Goal: Find specific page/section: Find specific page/section

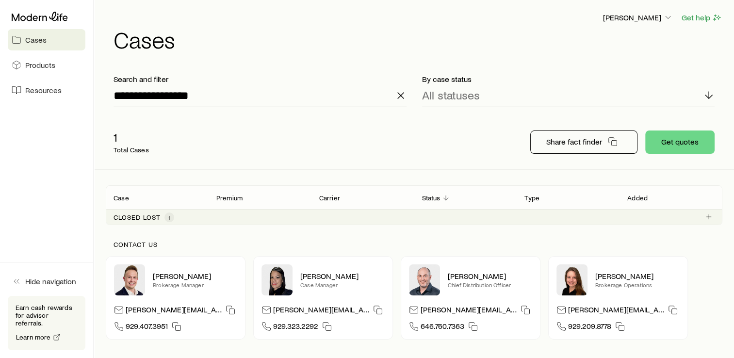
click at [37, 40] on span "Cases" at bounding box center [35, 40] width 21 height 10
click at [42, 16] on icon at bounding box center [40, 17] width 56 height 10
click at [113, 139] on div "1 Total Cases" at bounding box center [261, 142] width 310 height 39
drag, startPoint x: 113, startPoint y: 139, endPoint x: 106, endPoint y: 126, distance: 14.5
click at [106, 126] on div "1 Total Cases" at bounding box center [261, 142] width 310 height 39
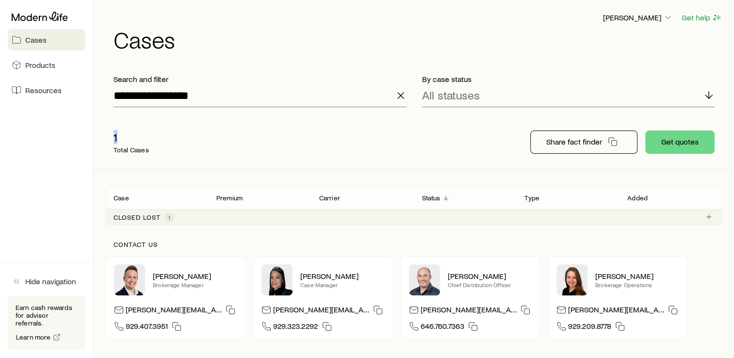
click at [113, 118] on div "1 Total Cases Share fact finder Get quotes" at bounding box center [414, 142] width 617 height 54
click at [116, 135] on p "1" at bounding box center [131, 137] width 35 height 14
drag, startPoint x: 116, startPoint y: 135, endPoint x: 110, endPoint y: 112, distance: 24.3
click at [110, 112] on div "**********" at bounding box center [260, 90] width 309 height 49
click at [117, 139] on p "1" at bounding box center [131, 137] width 35 height 14
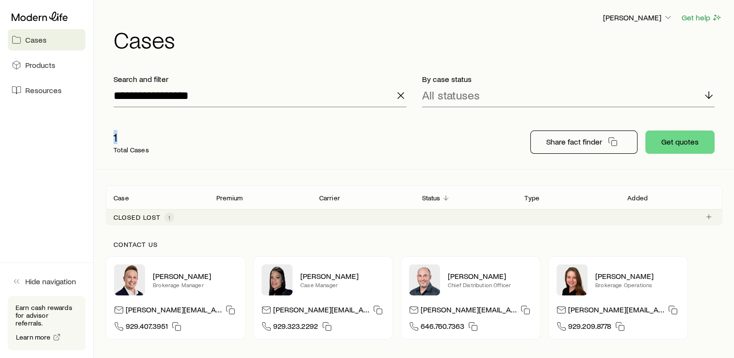
drag, startPoint x: 117, startPoint y: 139, endPoint x: 109, endPoint y: 117, distance: 23.1
click at [109, 117] on div "1 Total Cases Share fact finder Get quotes" at bounding box center [414, 142] width 617 height 54
click at [32, 66] on span "Products" at bounding box center [40, 65] width 30 height 10
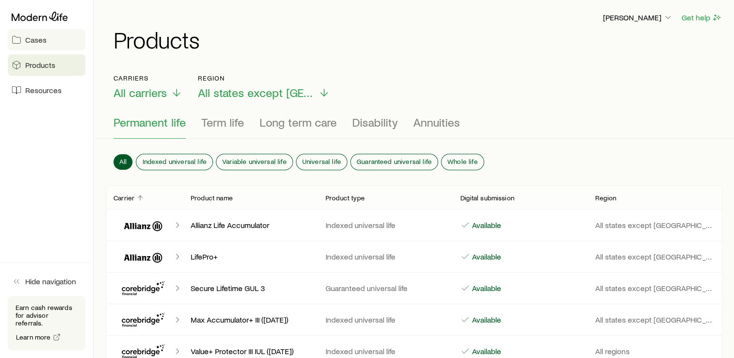
click at [37, 47] on link "Cases" at bounding box center [47, 39] width 78 height 21
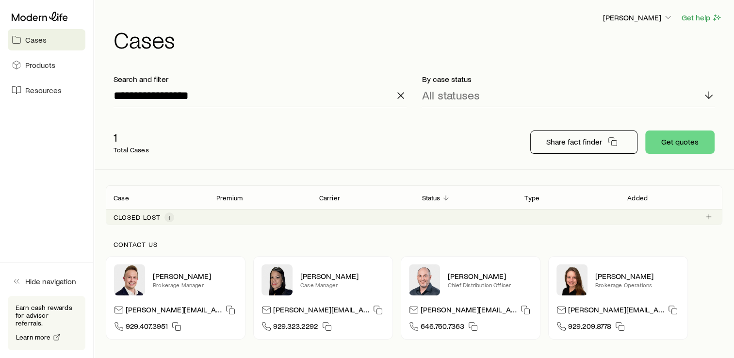
click at [401, 94] on icon "button" at bounding box center [401, 96] width 12 height 12
